Goal: Information Seeking & Learning: Learn about a topic

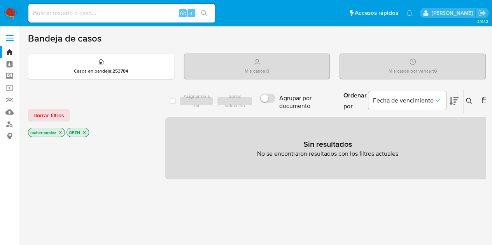
drag, startPoint x: 460, startPoint y: 1, endPoint x: 281, endPoint y: 44, distance: 184.3
click at [281, 44] on div "Bandeja de casos" at bounding box center [257, 39] width 458 height 12
click at [63, 18] on div "Alt s" at bounding box center [121, 13] width 187 height 19
click at [62, 14] on input at bounding box center [121, 13] width 187 height 10
drag, startPoint x: 264, startPoint y: 204, endPoint x: 253, endPoint y: 181, distance: 25.2
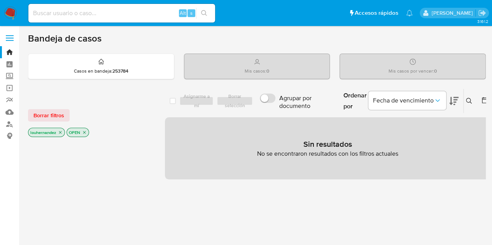
click at [87, 11] on input at bounding box center [121, 13] width 187 height 10
paste input "334196953"
type input "334196953"
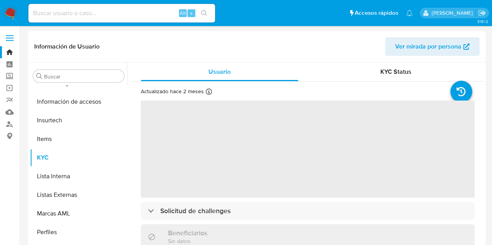
scroll to position [366, 0]
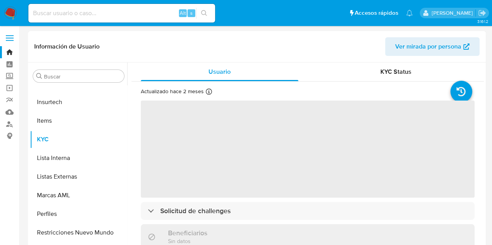
select select "10"
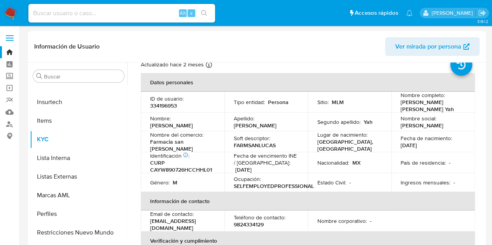
scroll to position [0, 0]
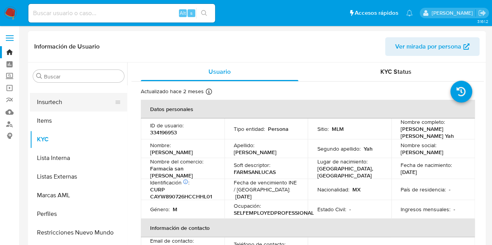
click at [55, 101] on button "Insurtech" at bounding box center [75, 102] width 91 height 19
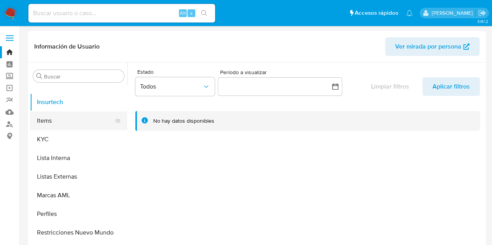
click at [63, 116] on button "Items" at bounding box center [75, 121] width 91 height 19
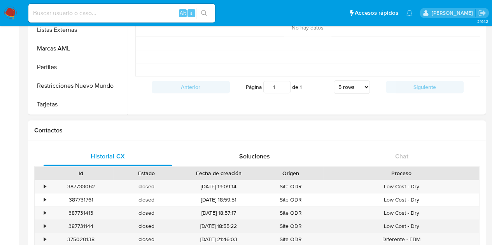
scroll to position [194, 0]
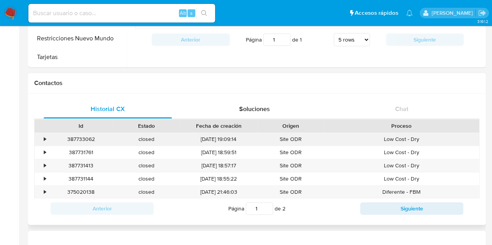
click at [45, 140] on div "•" at bounding box center [45, 139] width 2 height 7
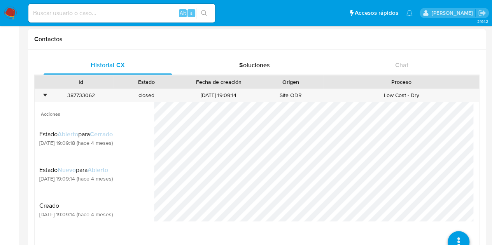
scroll to position [233, 0]
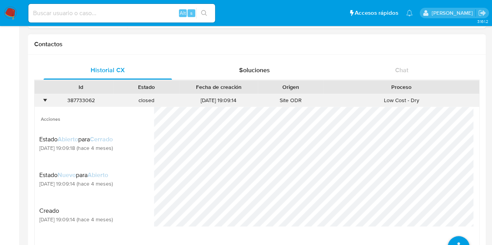
click at [46, 99] on div "•" at bounding box center [45, 100] width 2 height 7
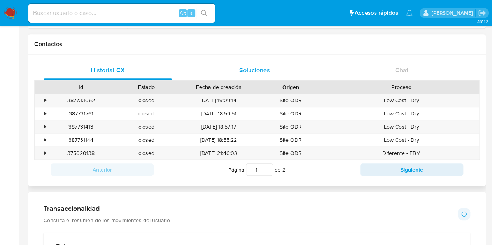
click at [264, 73] on span "Soluciones" at bounding box center [254, 70] width 31 height 9
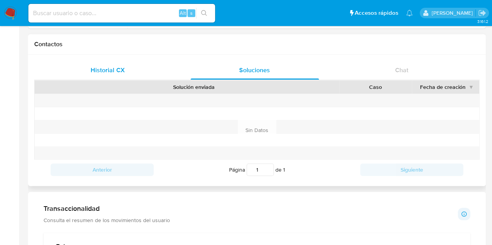
click at [109, 69] on span "Historial CX" at bounding box center [108, 70] width 34 height 9
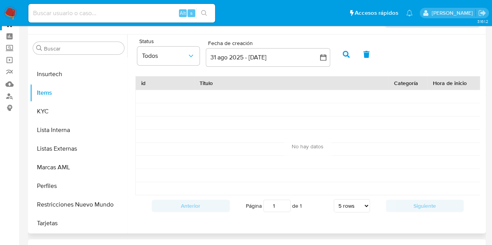
scroll to position [39, 0]
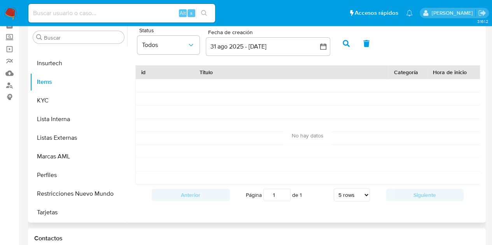
click at [452, 119] on div at bounding box center [462, 125] width 70 height 13
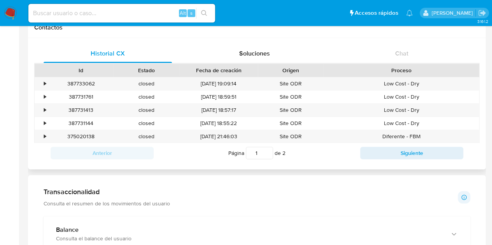
scroll to position [233, 0]
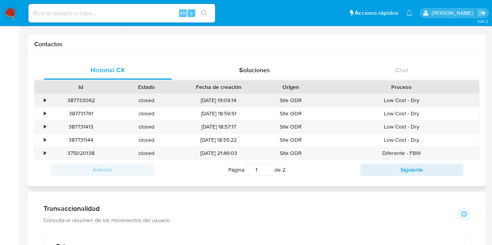
click at [44, 101] on div "•" at bounding box center [45, 100] width 2 height 7
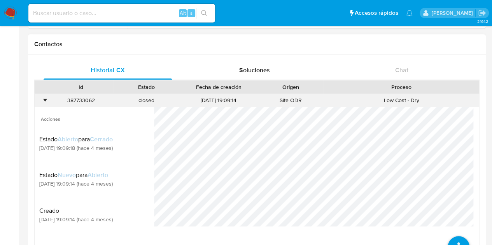
click at [46, 101] on div "•" at bounding box center [45, 100] width 2 height 7
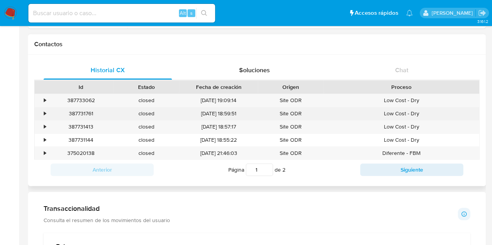
click at [42, 114] on div "•" at bounding box center [42, 113] width 14 height 13
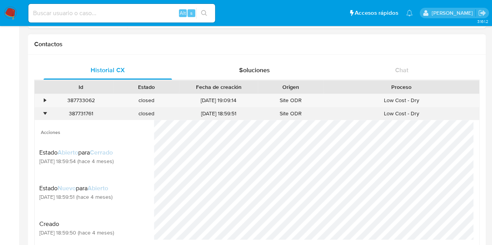
click at [42, 114] on div "•" at bounding box center [42, 113] width 14 height 13
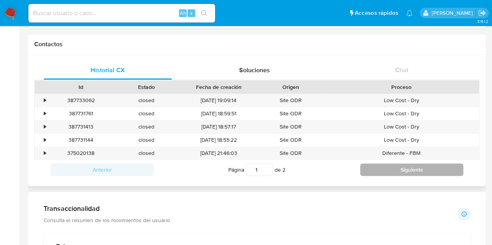
click at [400, 171] on button "Siguiente" at bounding box center [411, 170] width 103 height 12
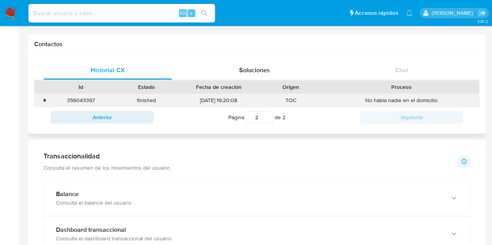
click at [40, 100] on div "•" at bounding box center [42, 100] width 14 height 13
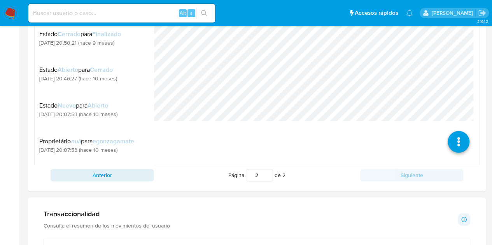
scroll to position [350, 0]
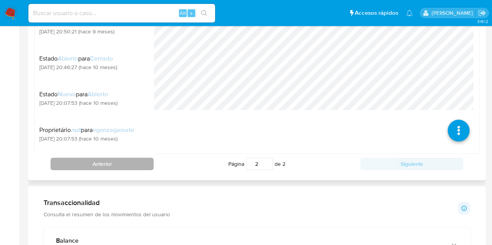
click at [131, 164] on button "Anterior" at bounding box center [102, 164] width 103 height 12
type input "1"
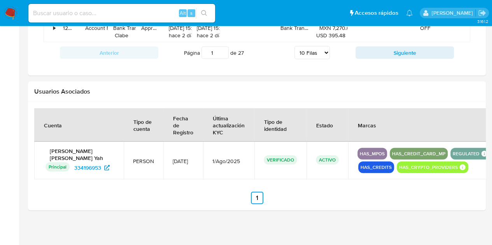
scroll to position [790, 0]
